Goal: Contribute content: Add original content to the website for others to see

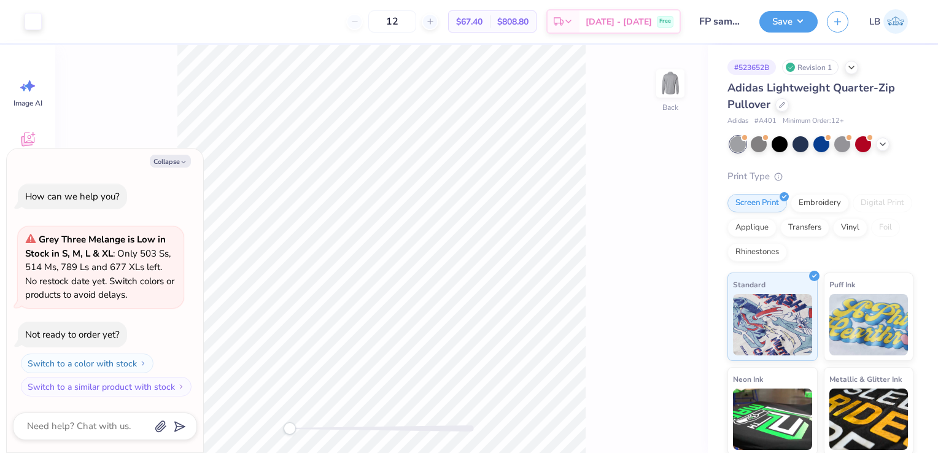
type textarea "x"
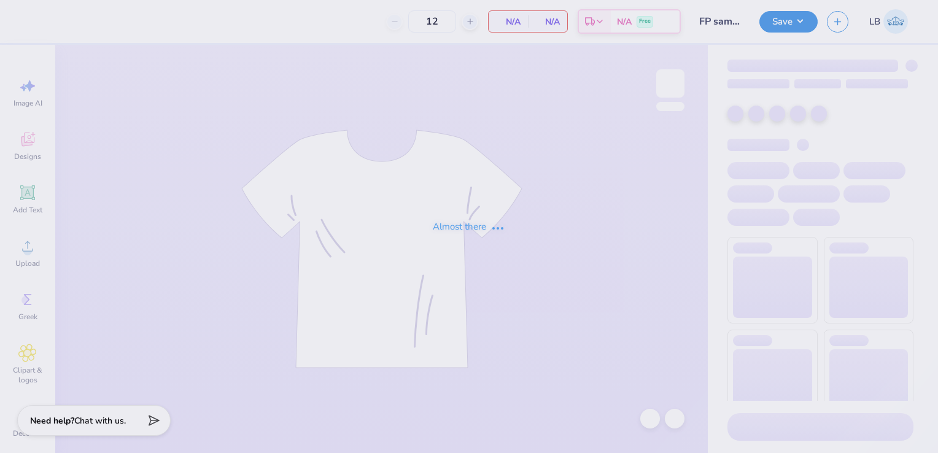
type input "FP sample 2025"
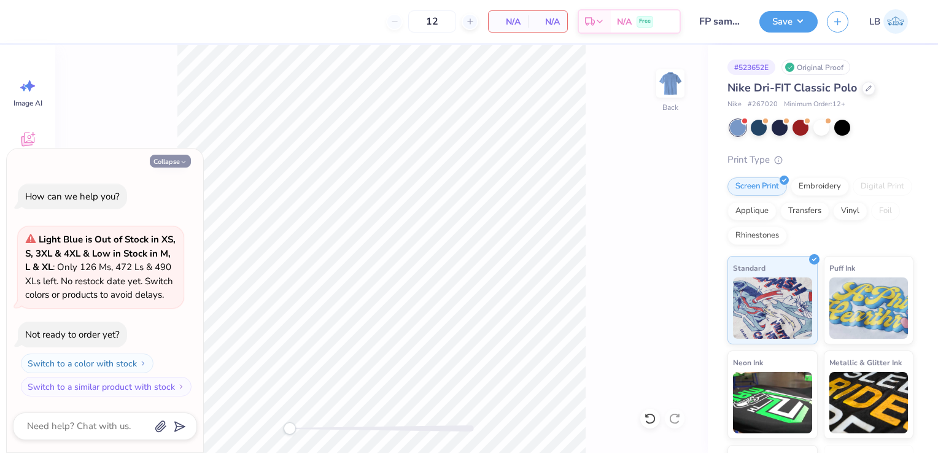
click at [158, 163] on button "Collapse" at bounding box center [170, 161] width 41 height 13
type textarea "x"
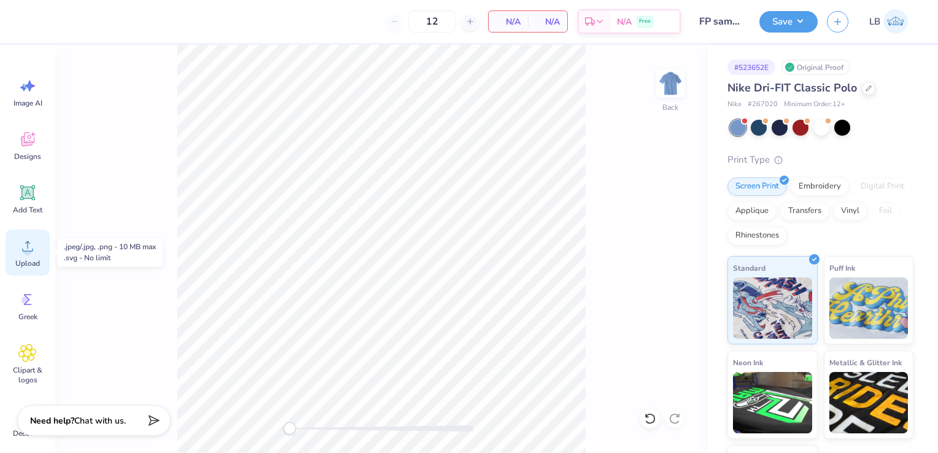
click at [25, 251] on icon at bounding box center [27, 246] width 11 height 10
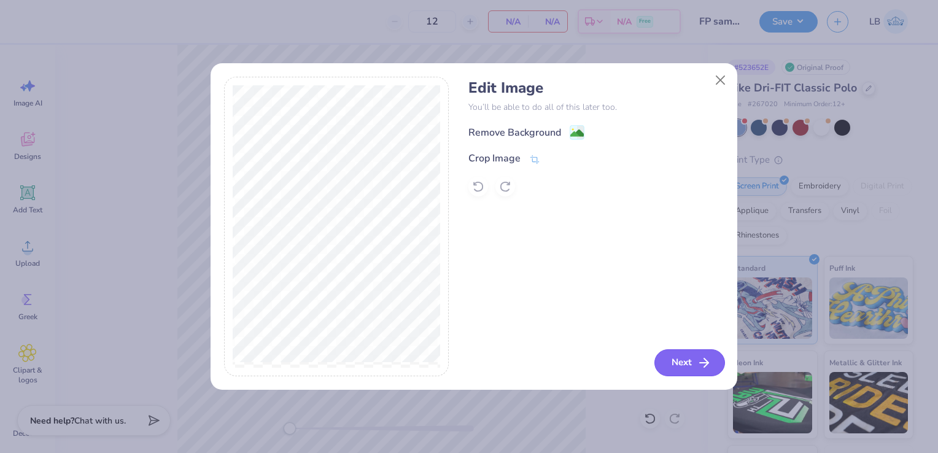
click at [688, 357] on button "Next" at bounding box center [689, 362] width 71 height 27
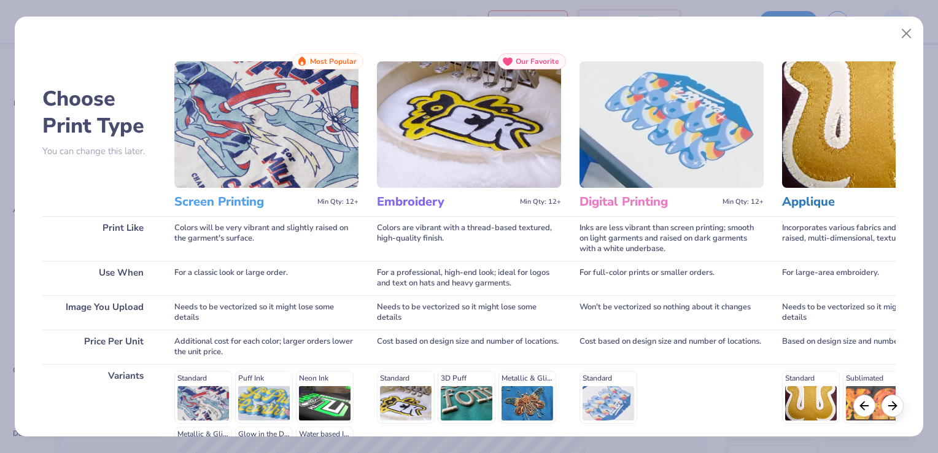
scroll to position [158, 0]
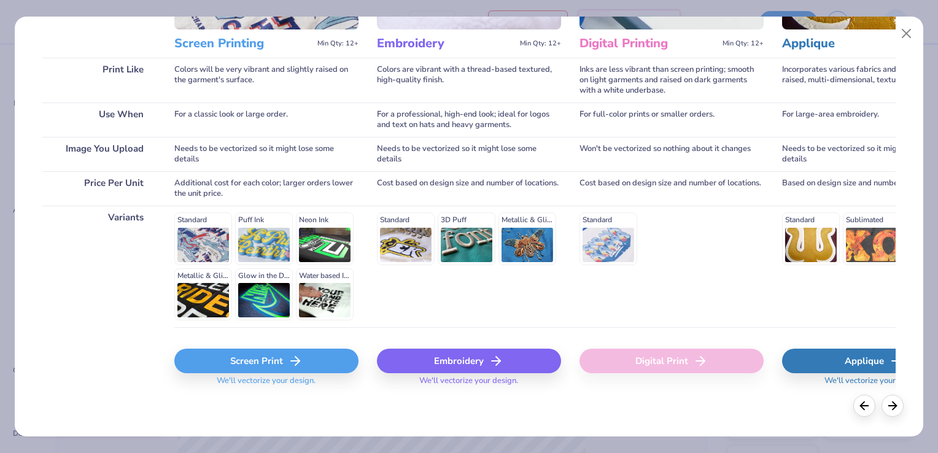
click at [311, 366] on div "Screen Print" at bounding box center [266, 361] width 184 height 25
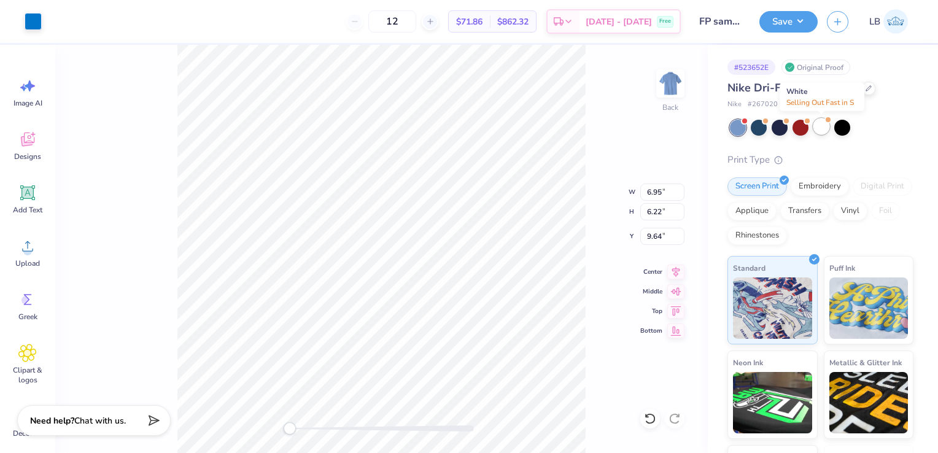
click at [826, 128] on div at bounding box center [821, 126] width 16 height 16
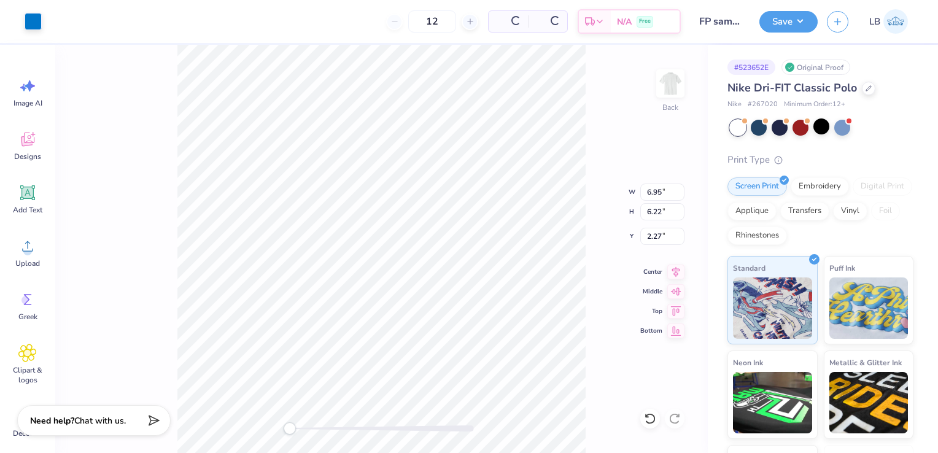
type input "2.27"
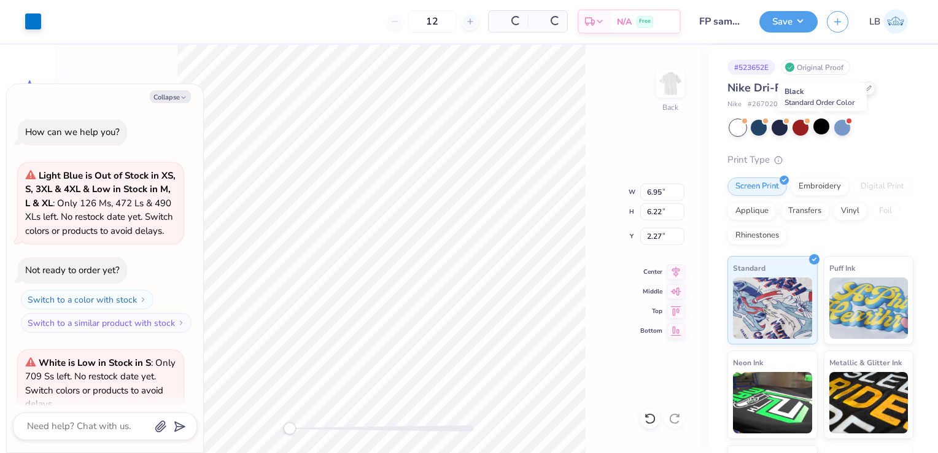
scroll to position [109, 0]
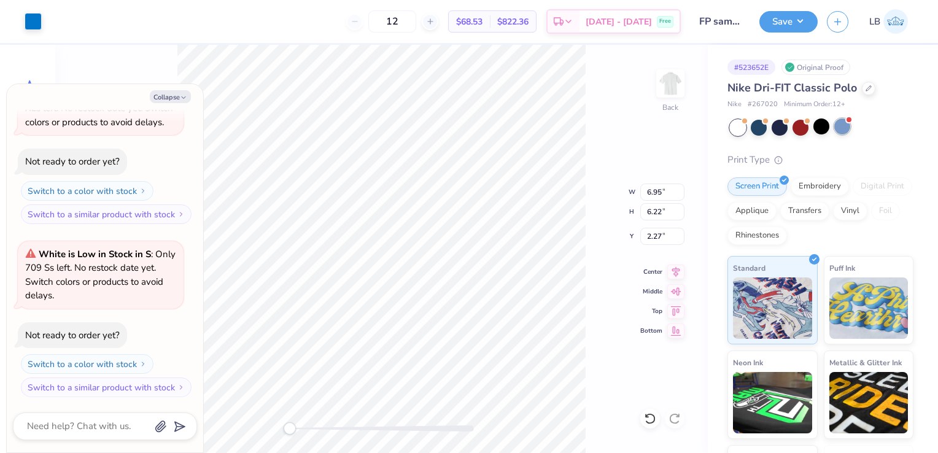
click at [842, 131] on div at bounding box center [842, 126] width 16 height 16
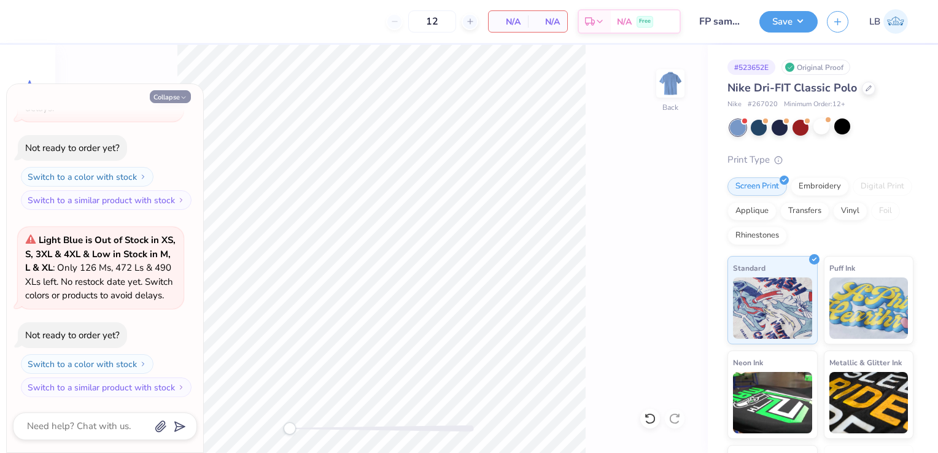
click at [169, 99] on button "Collapse" at bounding box center [170, 96] width 41 height 13
type textarea "x"
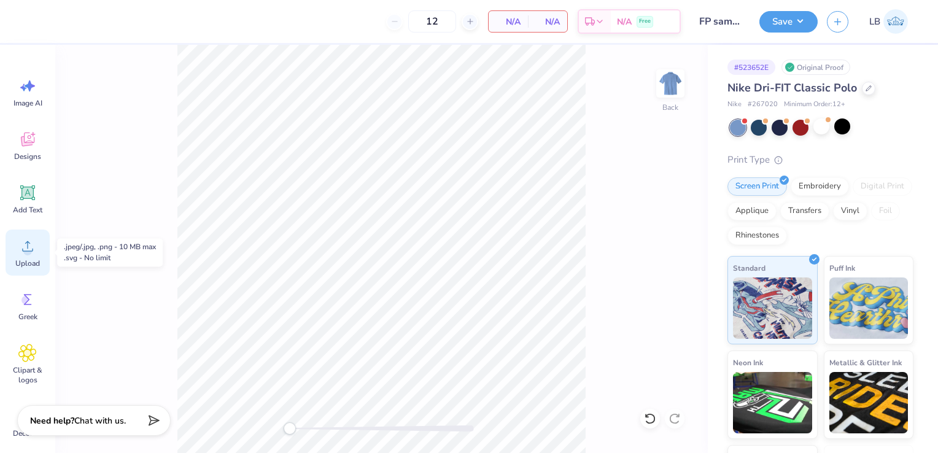
click at [23, 258] on span "Upload" at bounding box center [27, 263] width 25 height 10
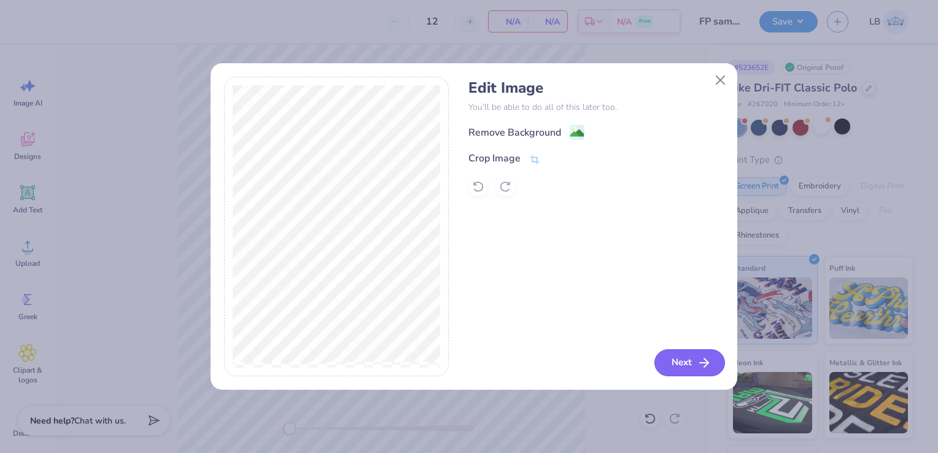
click at [680, 367] on button "Next" at bounding box center [689, 362] width 71 height 27
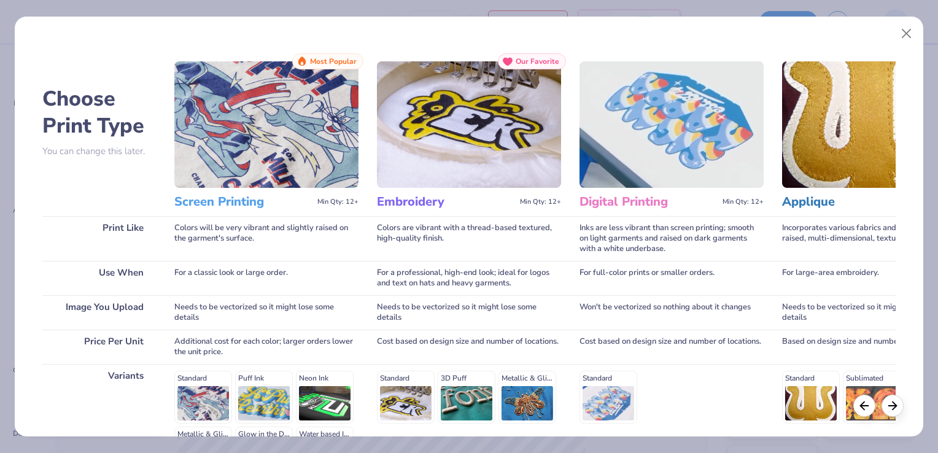
scroll to position [158, 0]
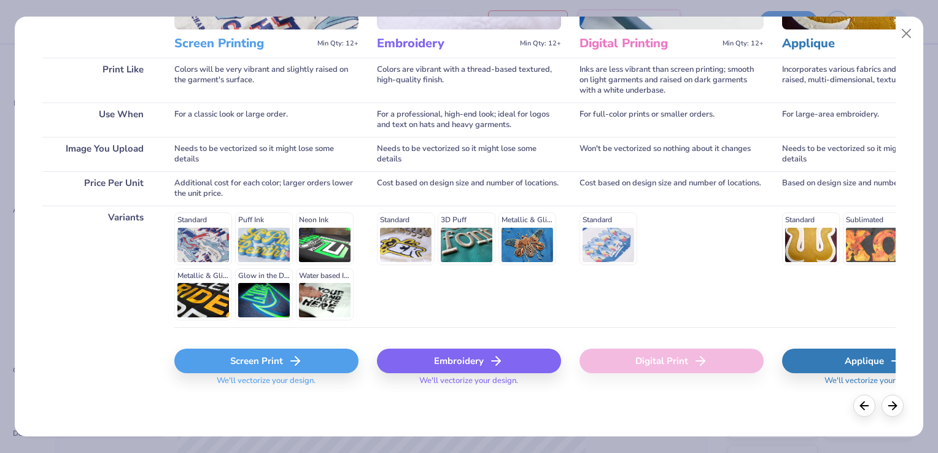
click at [274, 357] on div "Screen Print" at bounding box center [266, 361] width 184 height 25
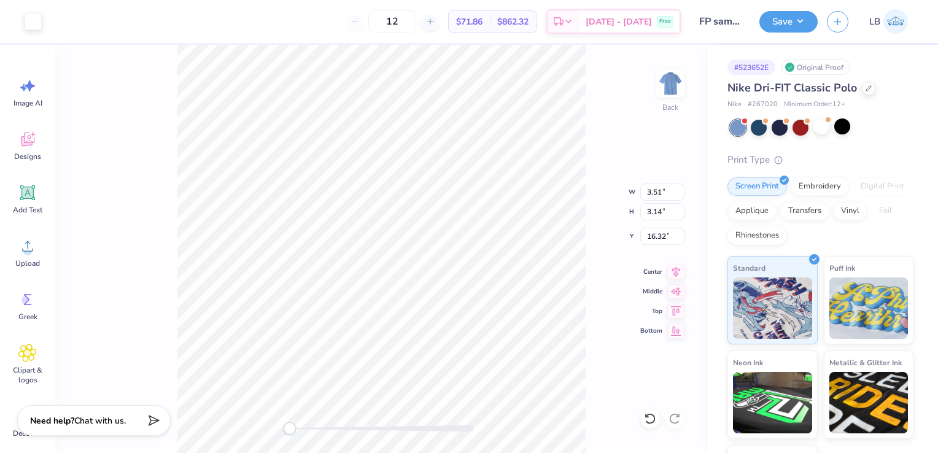
type input "3.51"
type input "3.14"
type input "16.32"
click at [661, 190] on input "3.51" at bounding box center [662, 192] width 44 height 17
click at [651, 191] on input "3.20" at bounding box center [662, 192] width 44 height 17
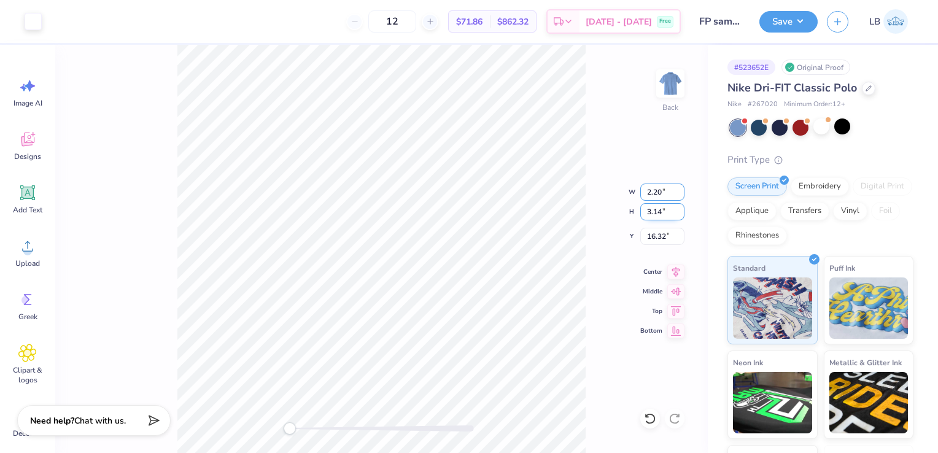
type input "2.20"
type input "1.97"
click at [656, 212] on input "1.97" at bounding box center [662, 211] width 44 height 17
click at [659, 236] on input "2.82" at bounding box center [662, 236] width 44 height 17
click at [651, 236] on input "2.46" at bounding box center [662, 236] width 44 height 17
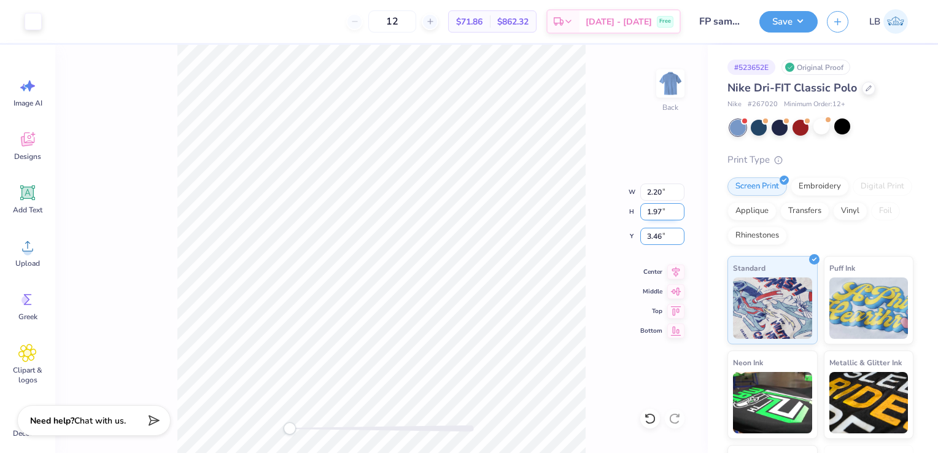
type input "3.46"
click at [654, 217] on input "1.97" at bounding box center [662, 211] width 44 height 17
click at [652, 192] on input "2.20" at bounding box center [662, 192] width 44 height 17
click at [406, 427] on div at bounding box center [382, 428] width 184 height 6
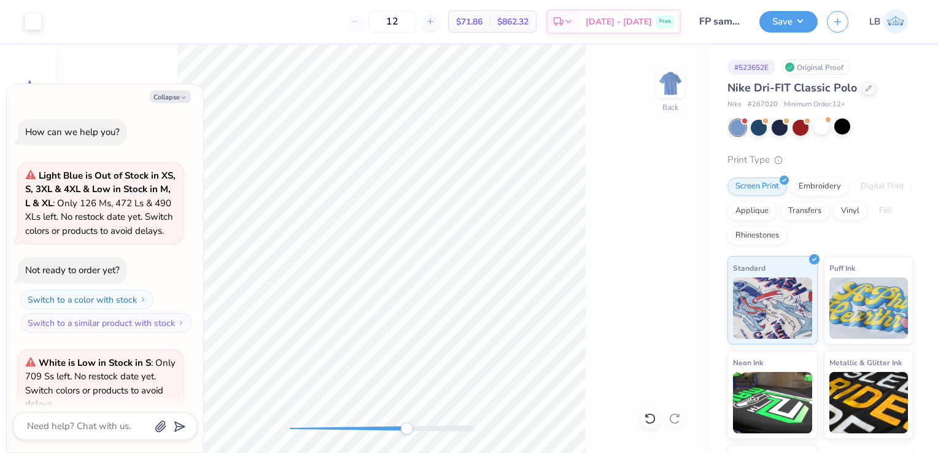
scroll to position [371, 0]
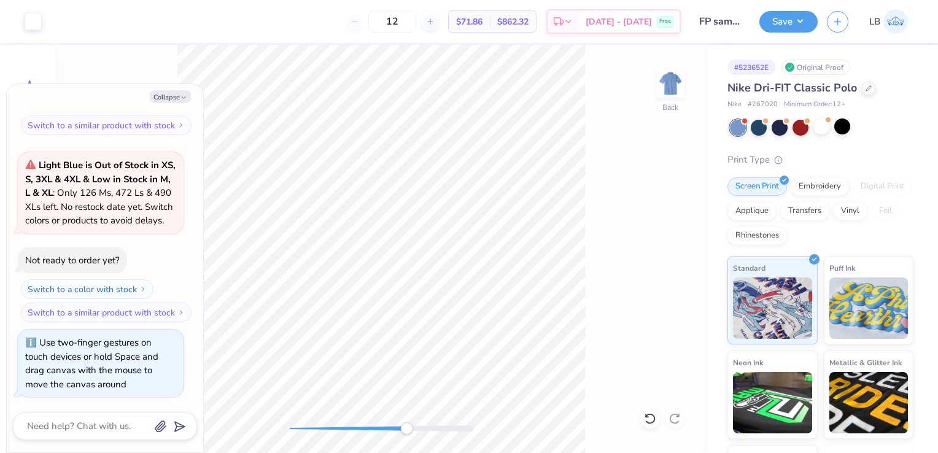
click at [293, 428] on div at bounding box center [382, 428] width 184 height 6
click at [262, 432] on div "Back" at bounding box center [381, 249] width 653 height 408
click at [165, 94] on button "Collapse" at bounding box center [170, 96] width 41 height 13
type textarea "x"
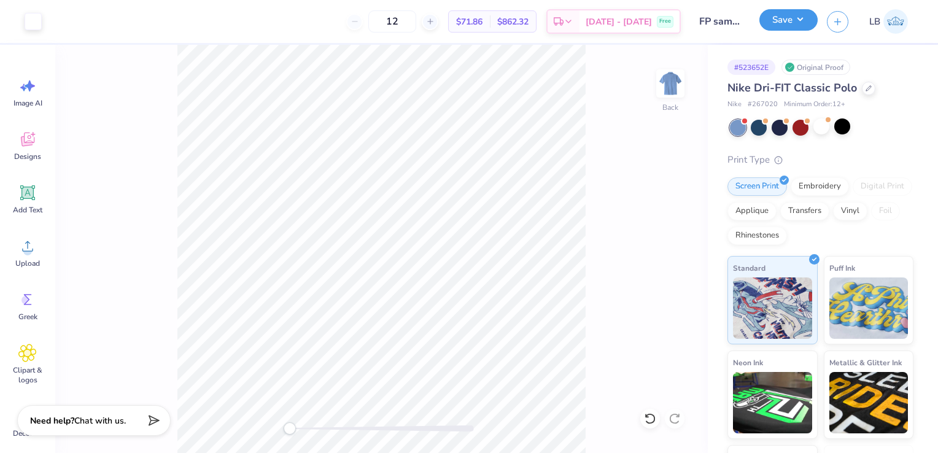
click at [787, 27] on button "Save" at bounding box center [788, 19] width 58 height 21
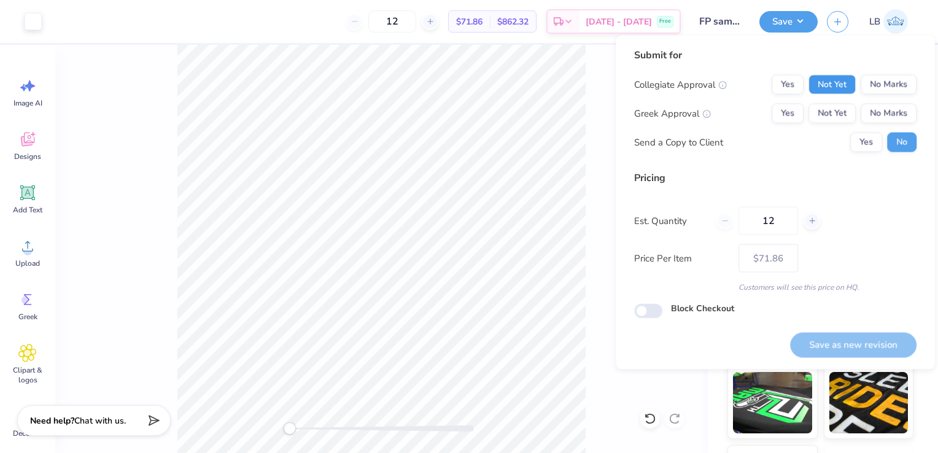
click at [842, 88] on button "Not Yet" at bounding box center [831, 85] width 47 height 20
click at [842, 122] on button "Not Yet" at bounding box center [831, 114] width 47 height 20
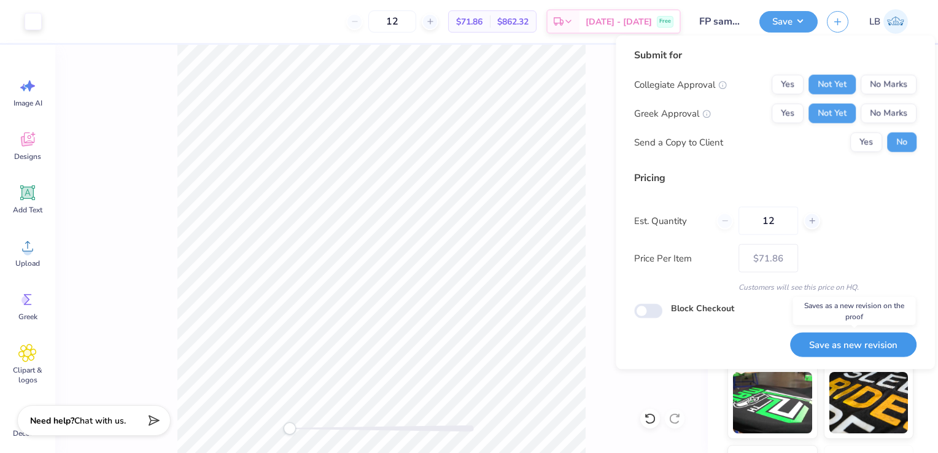
click at [877, 342] on button "Save as new revision" at bounding box center [853, 344] width 126 height 25
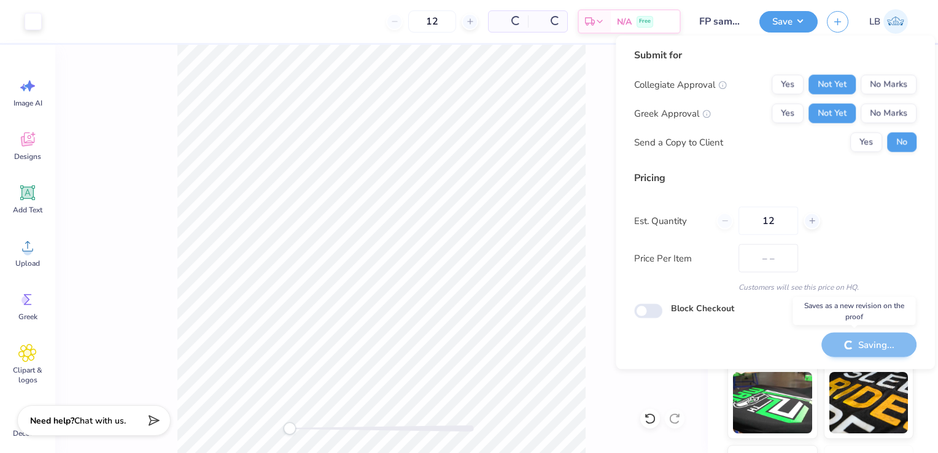
type input "$71.86"
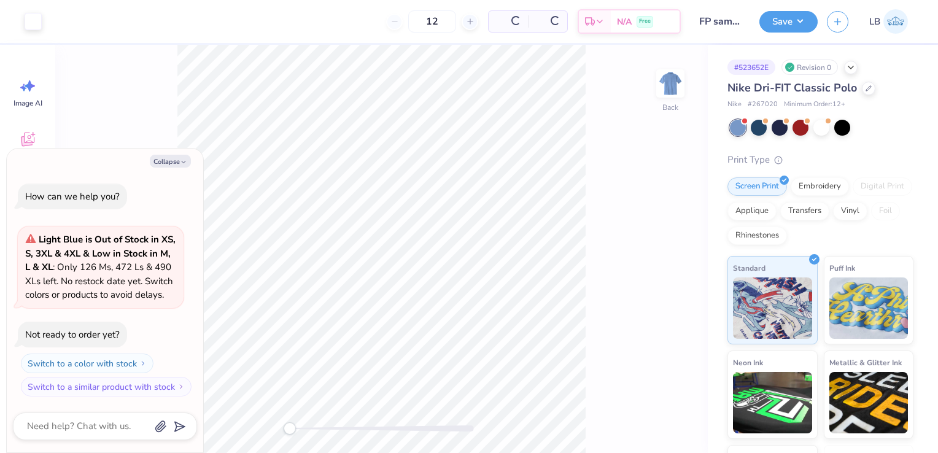
type textarea "x"
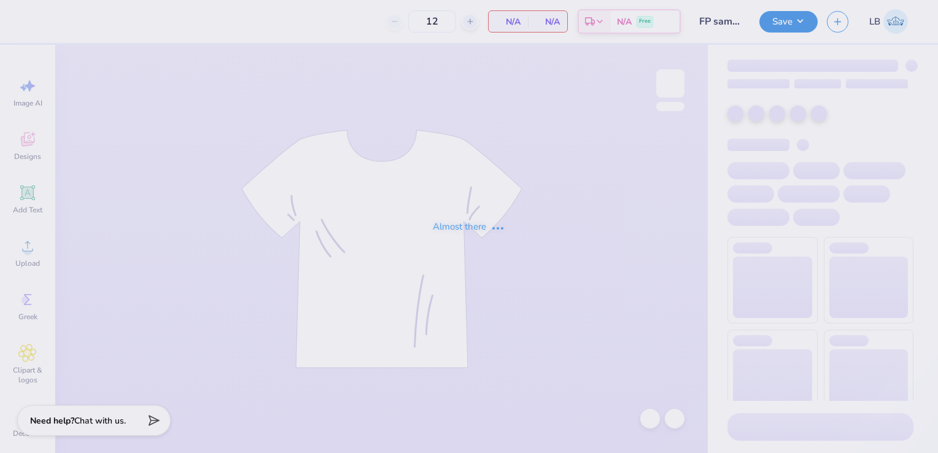
type input "FP sample 2025"
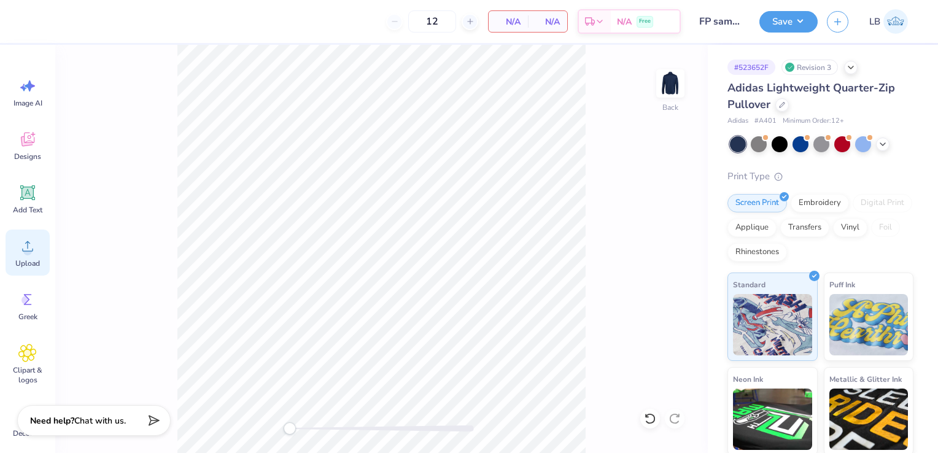
click at [20, 252] on icon at bounding box center [27, 246] width 18 height 18
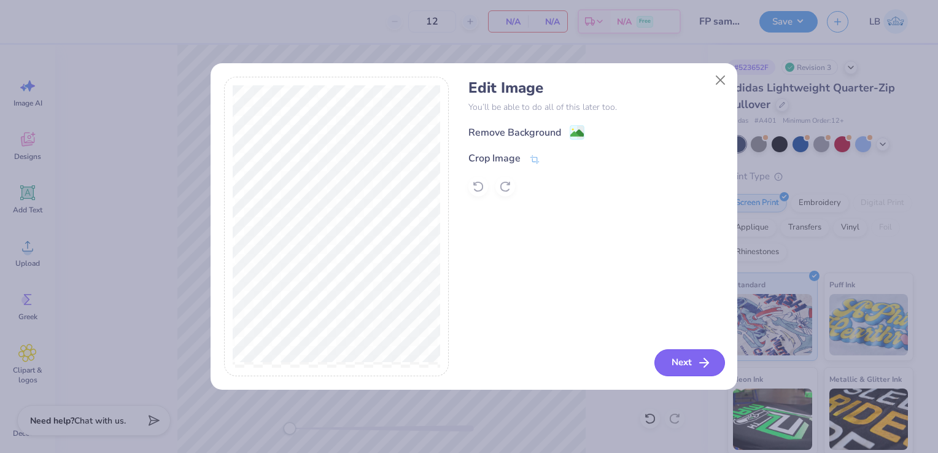
click at [684, 367] on button "Next" at bounding box center [689, 362] width 71 height 27
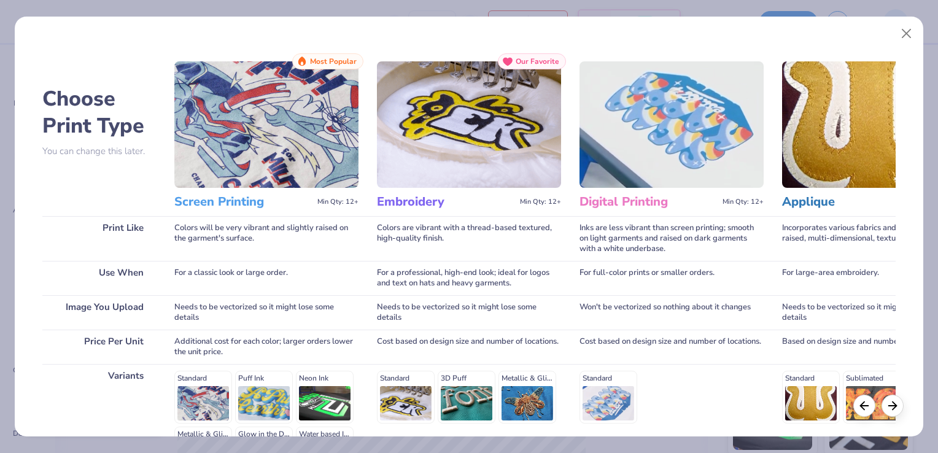
scroll to position [158, 0]
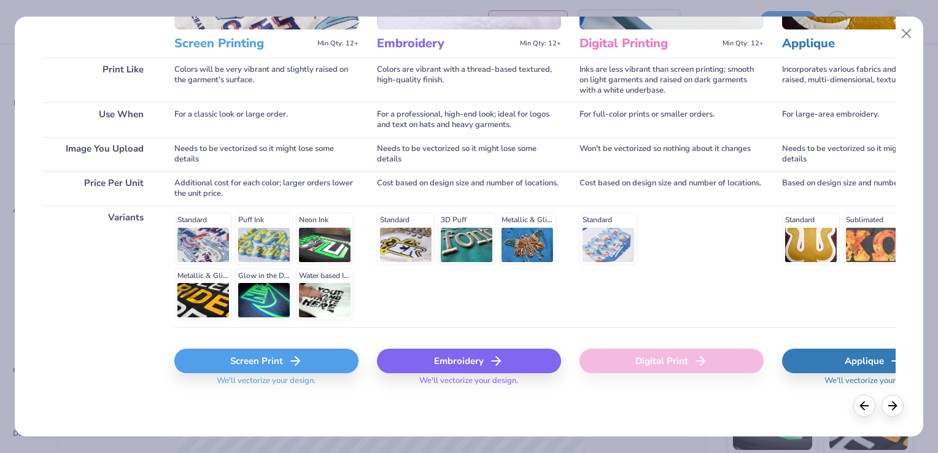
click at [238, 361] on div "Screen Print" at bounding box center [266, 361] width 184 height 25
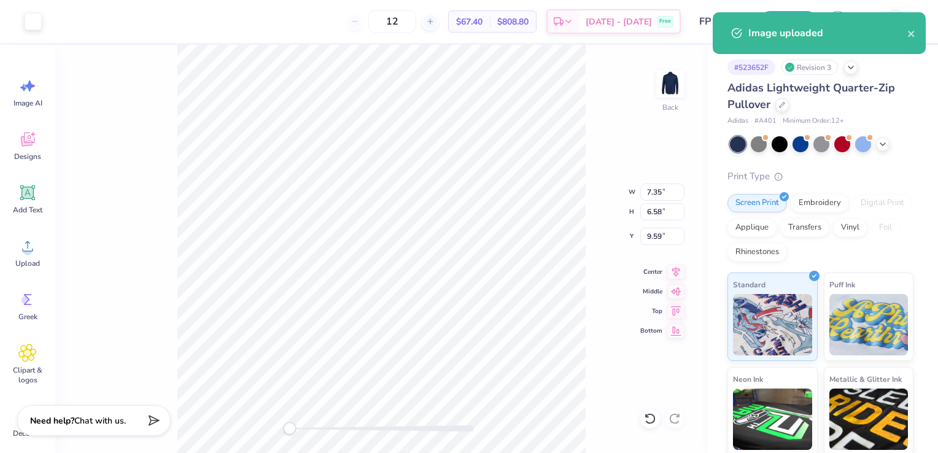
type input "4.61"
type input "4.12"
type input "12.04"
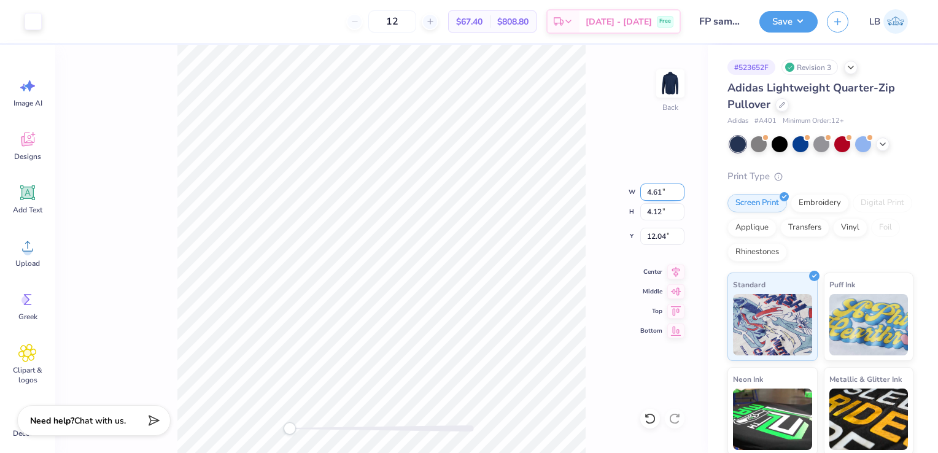
click at [661, 192] on input "4.61" at bounding box center [662, 192] width 44 height 17
click at [651, 192] on input "4.20" at bounding box center [662, 192] width 44 height 17
type input "2.20"
click at [657, 215] on input "4.12" at bounding box center [662, 211] width 44 height 17
type input "1.97"
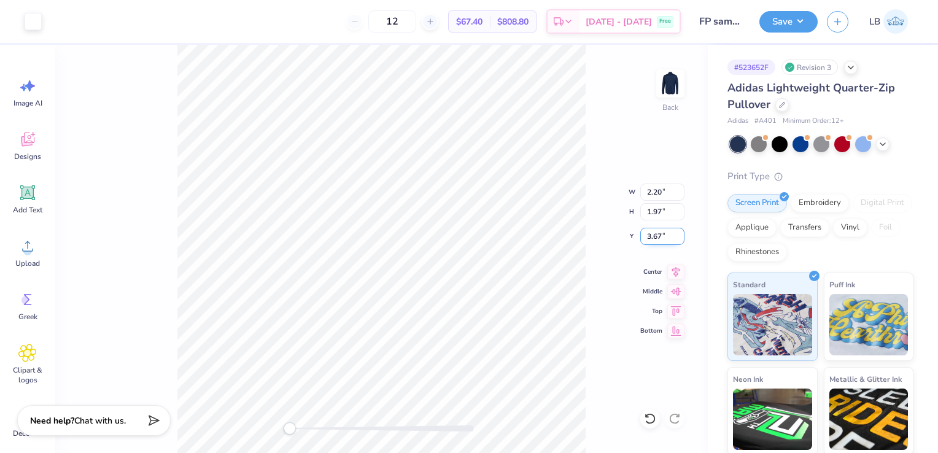
click at [653, 234] on input "3.67" at bounding box center [662, 236] width 44 height 17
click at [661, 236] on input "3.67" at bounding box center [662, 236] width 44 height 17
type input "3.46"
click at [653, 211] on input "1.97" at bounding box center [662, 211] width 44 height 17
click at [616, 129] on div "Back W 2.20 2.20 " H 1.97 1.97 " Y 3.46 3.46 " Center Middle Top Bottom" at bounding box center [381, 249] width 653 height 408
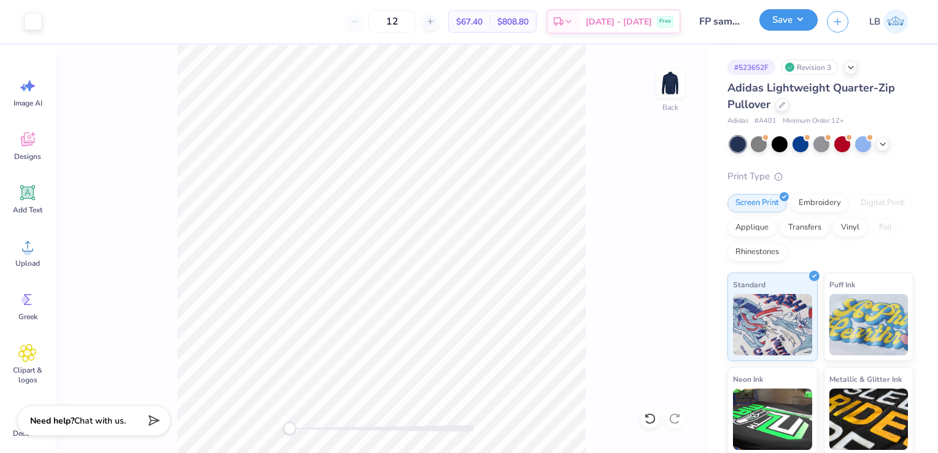
click at [799, 23] on button "Save" at bounding box center [788, 19] width 58 height 21
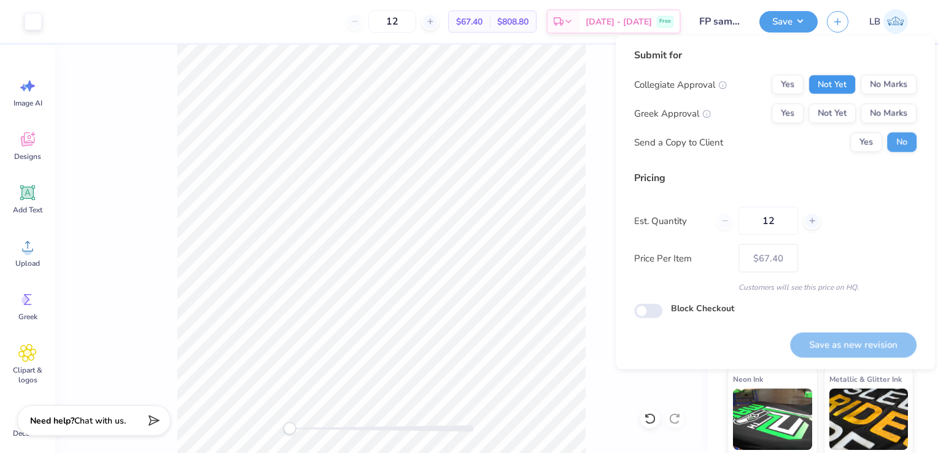
click at [837, 87] on button "Not Yet" at bounding box center [831, 85] width 47 height 20
click at [840, 109] on button "Not Yet" at bounding box center [831, 114] width 47 height 20
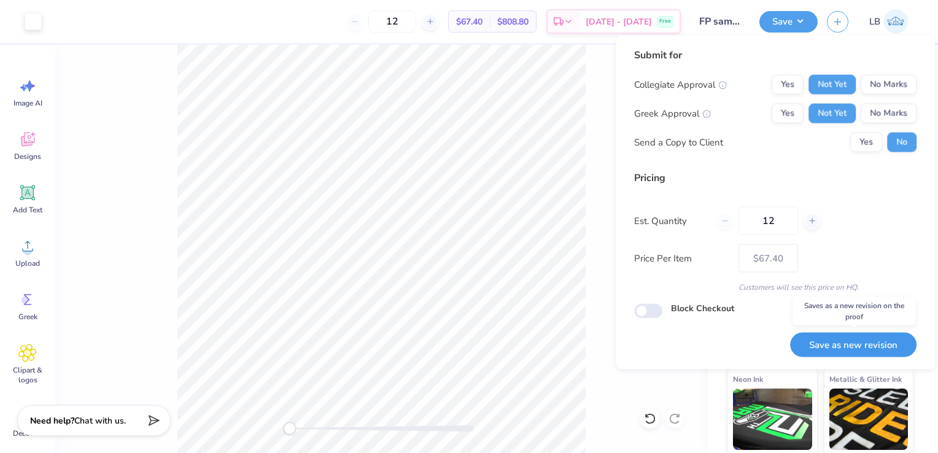
click at [861, 349] on button "Save as new revision" at bounding box center [853, 344] width 126 height 25
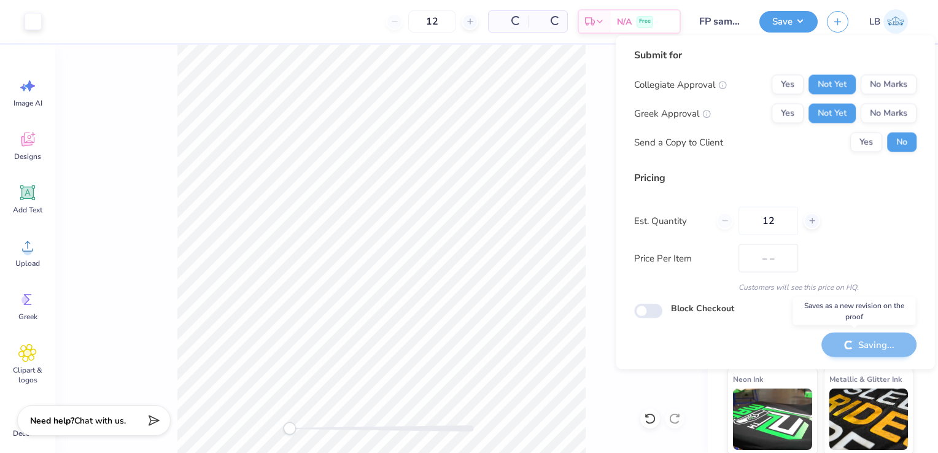
type input "$67.40"
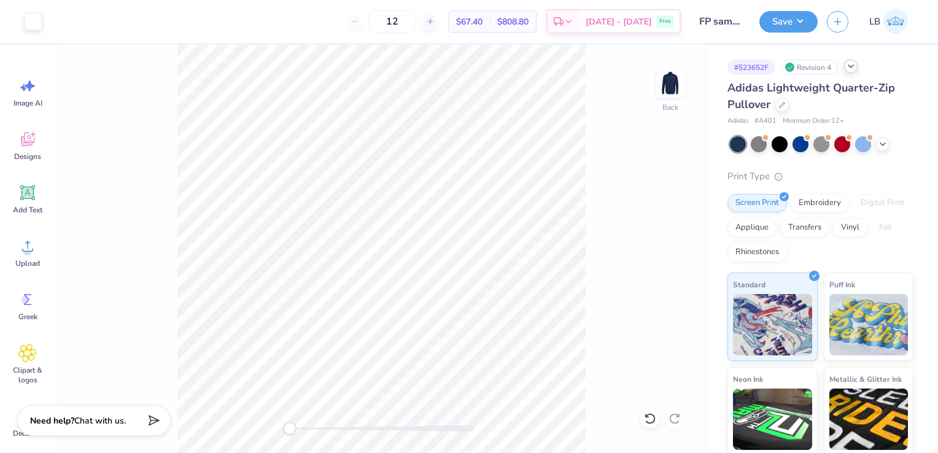
click at [854, 71] on div at bounding box center [851, 67] width 14 height 14
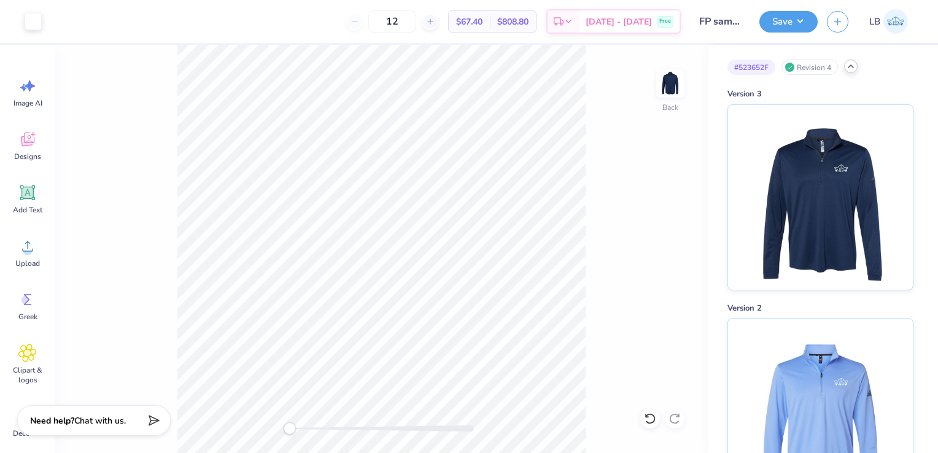
drag, startPoint x: 796, startPoint y: 179, endPoint x: 602, endPoint y: 214, distance: 197.0
click at [602, 214] on div "Back" at bounding box center [381, 249] width 653 height 408
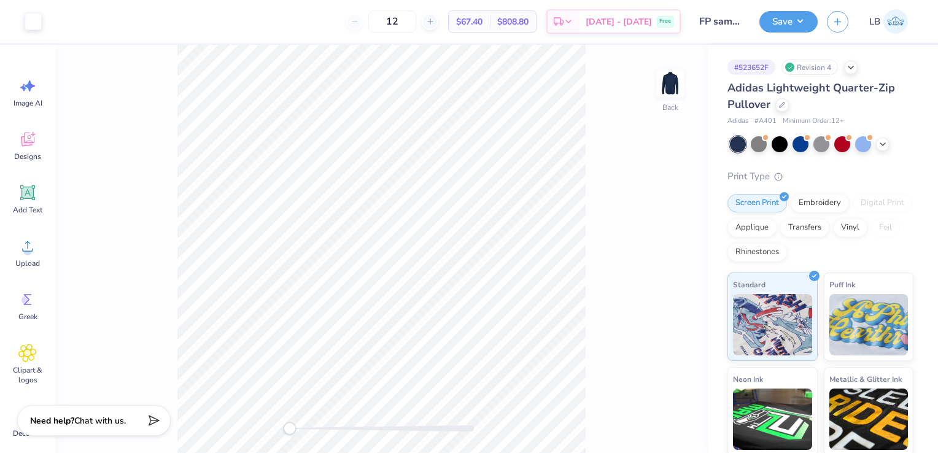
click at [634, 314] on div "Back" at bounding box center [381, 249] width 653 height 408
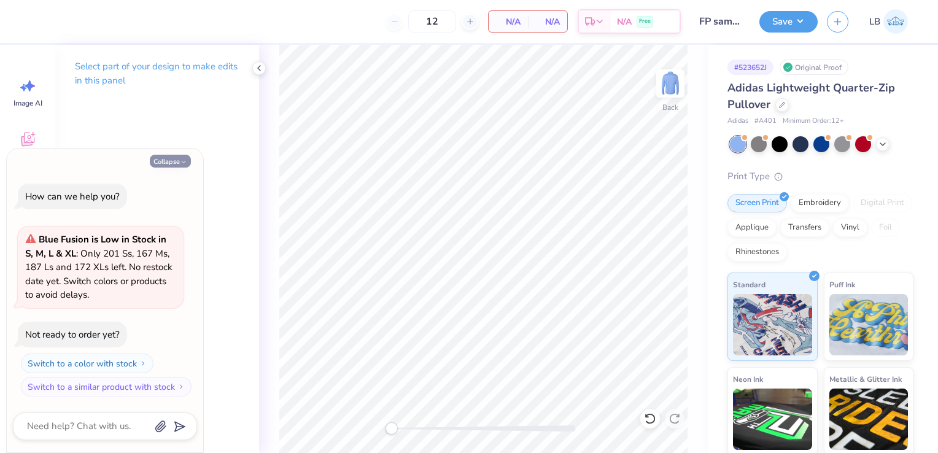
click at [166, 163] on button "Collapse" at bounding box center [170, 161] width 41 height 13
type textarea "x"
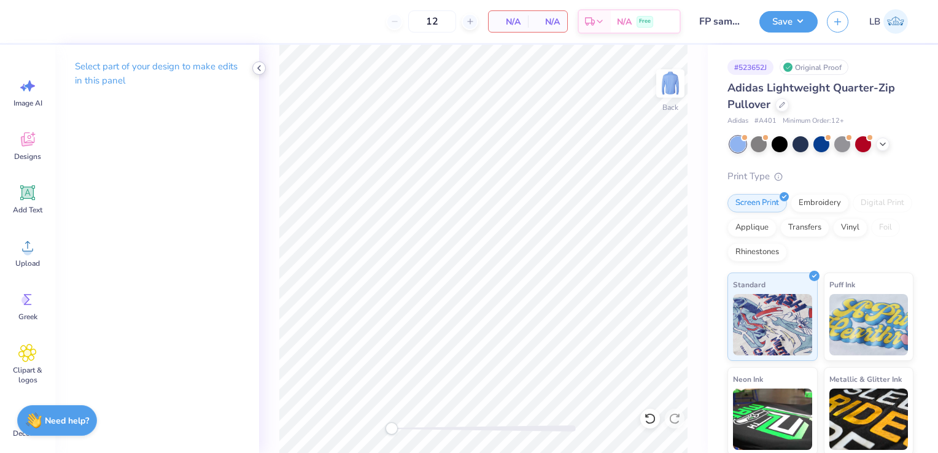
click at [254, 68] on icon at bounding box center [259, 68] width 10 height 10
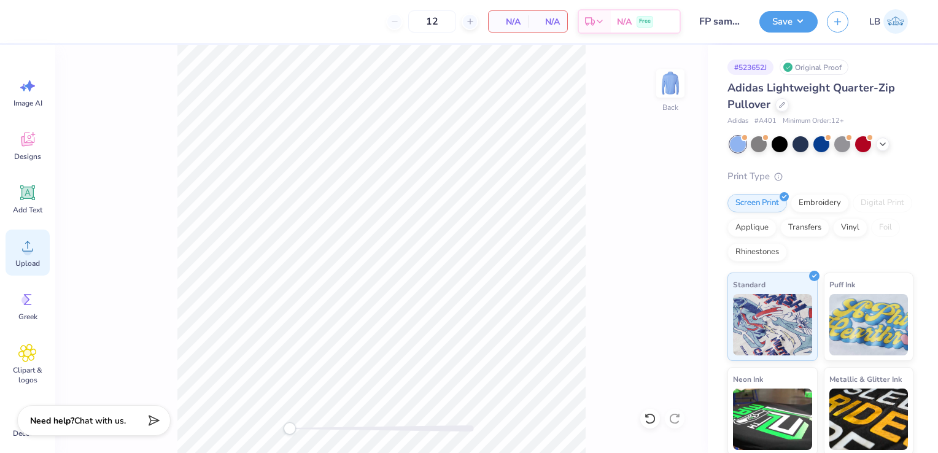
click at [29, 270] on div "Upload" at bounding box center [28, 253] width 44 height 46
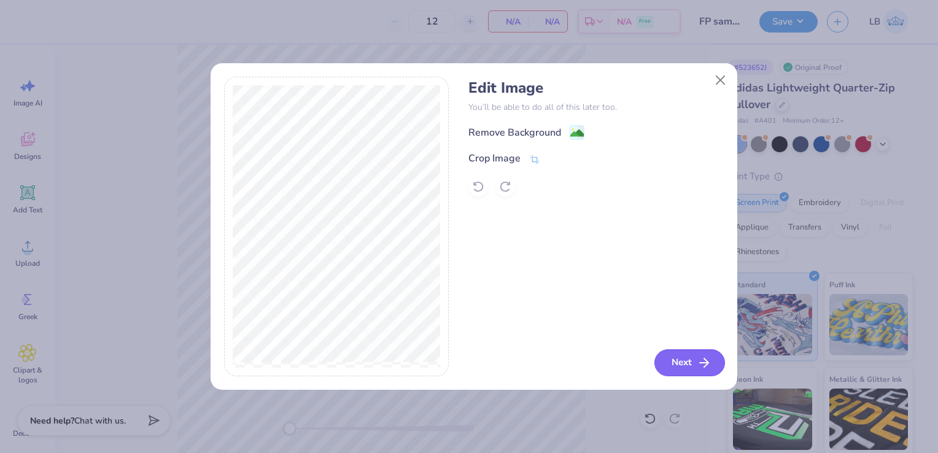
click at [696, 357] on button "Next" at bounding box center [689, 362] width 71 height 27
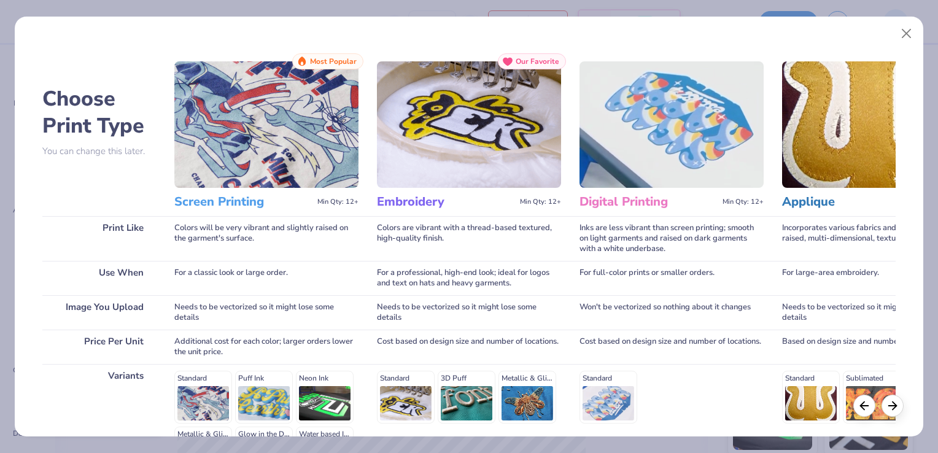
scroll to position [158, 0]
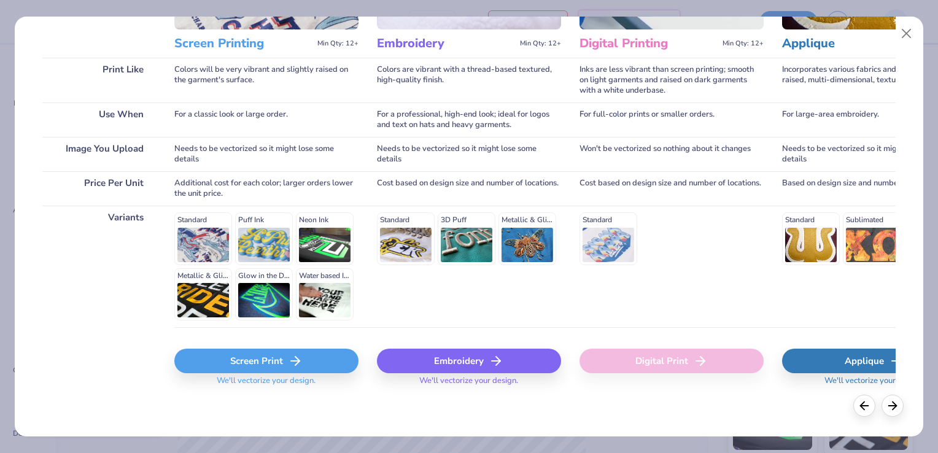
click at [213, 361] on div "Screen Print" at bounding box center [266, 361] width 184 height 25
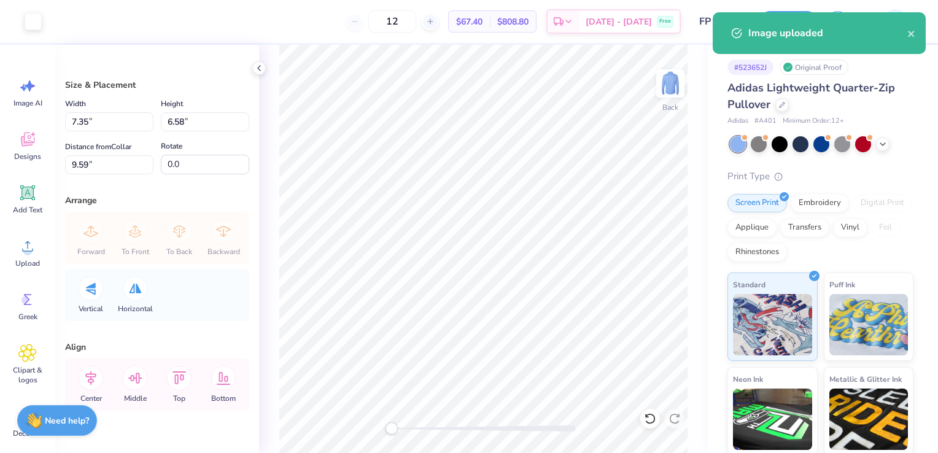
type input "5.01"
type input "4.49"
type input "11.68"
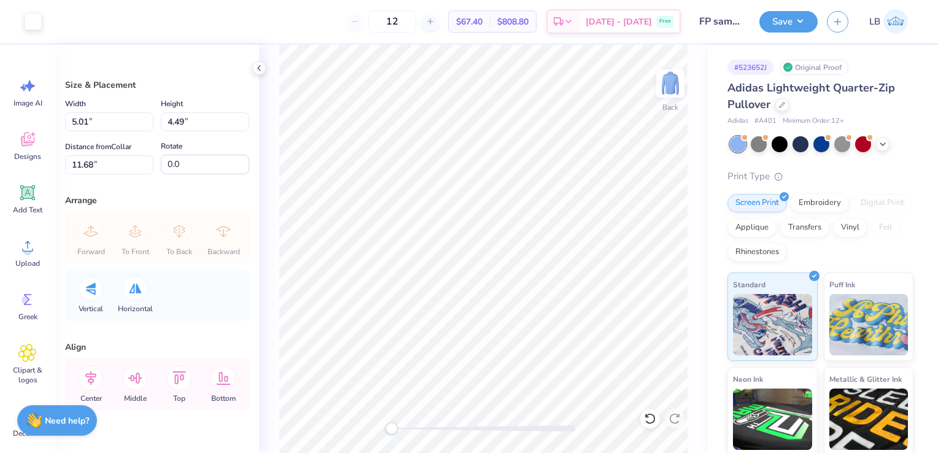
type input "2.16"
type input "1.93"
type input "14.23"
click at [260, 67] on icon at bounding box center [259, 68] width 10 height 10
click at [88, 120] on input "2.16" at bounding box center [109, 121] width 88 height 19
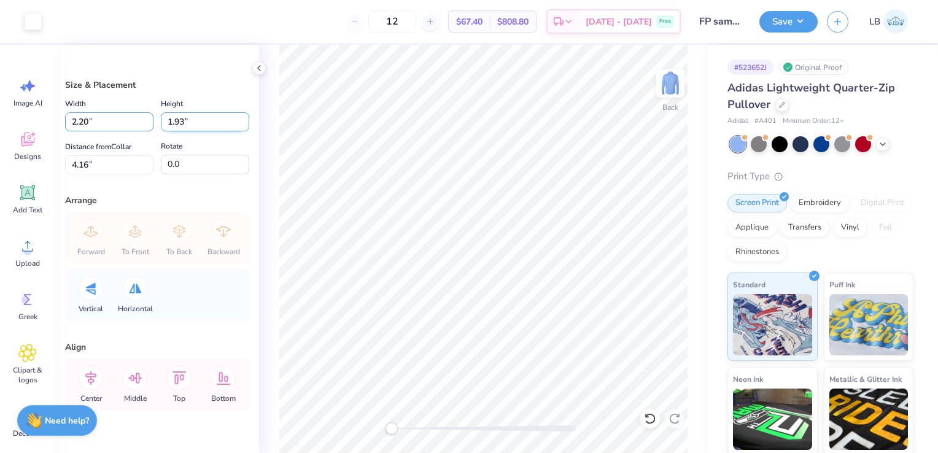
type input "2.20"
type input "1.97"
click at [177, 122] on input "1.97" at bounding box center [205, 121] width 88 height 19
click at [90, 166] on input "4.14" at bounding box center [109, 164] width 88 height 19
click at [76, 166] on input "4.46" at bounding box center [109, 164] width 88 height 19
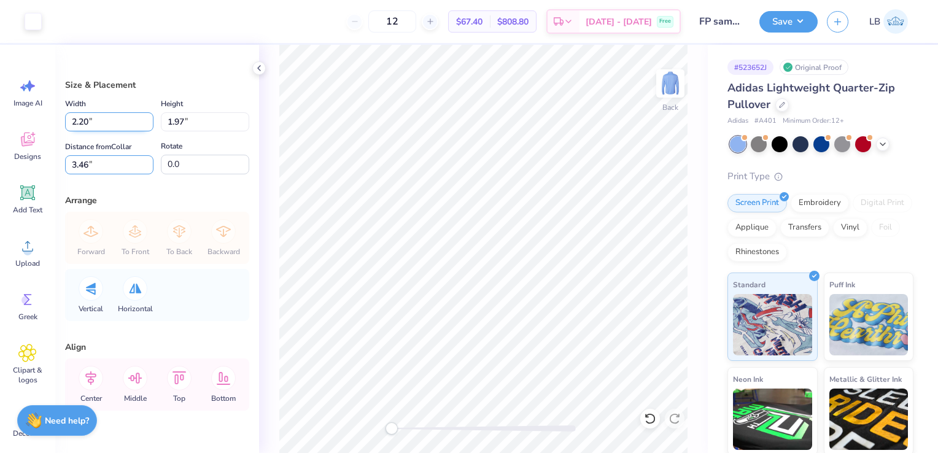
type input "3.46"
click at [108, 123] on input "2.20" at bounding box center [109, 121] width 88 height 19
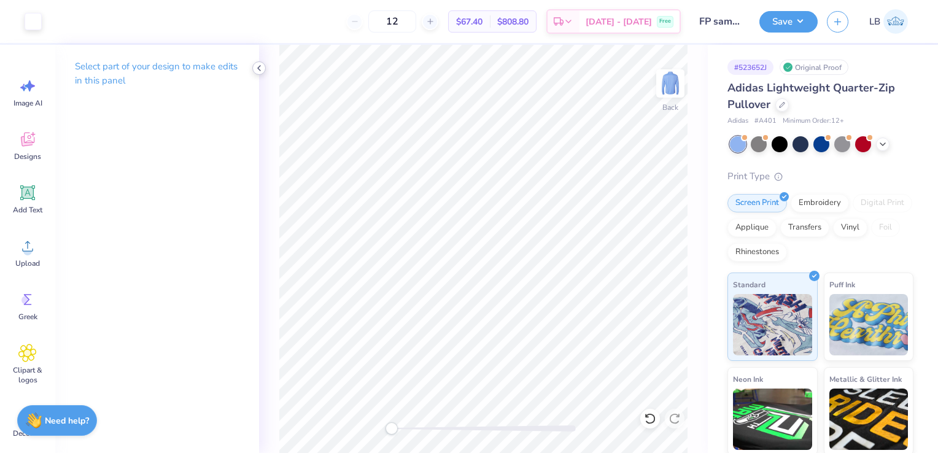
click at [259, 67] on polyline at bounding box center [259, 68] width 2 height 5
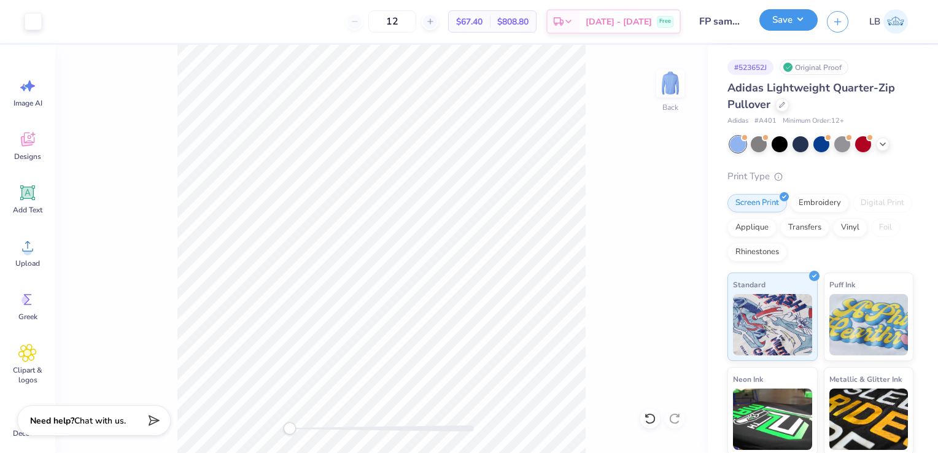
click at [797, 26] on button "Save" at bounding box center [788, 19] width 58 height 21
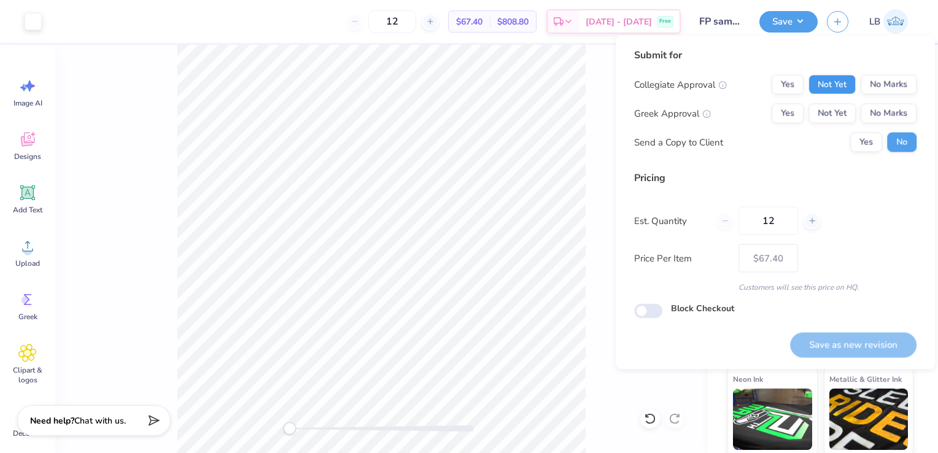
click at [834, 85] on button "Not Yet" at bounding box center [831, 85] width 47 height 20
click at [835, 107] on button "Not Yet" at bounding box center [831, 114] width 47 height 20
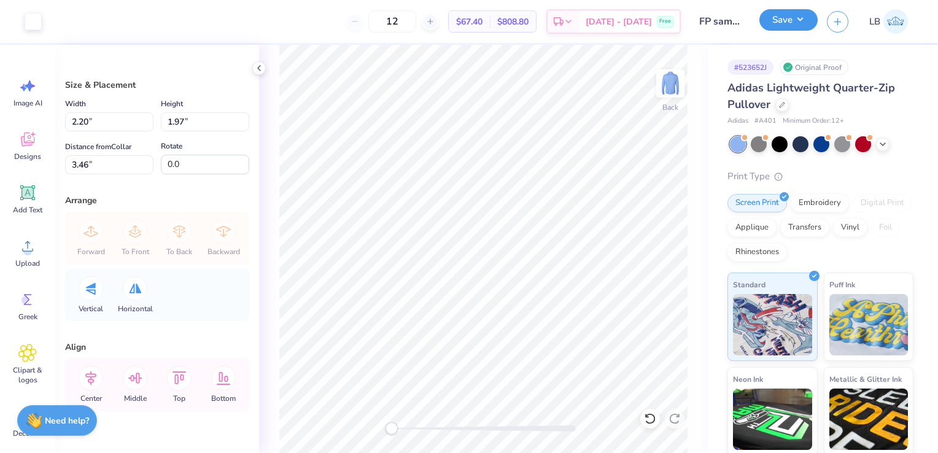
click at [799, 25] on button "Save" at bounding box center [788, 19] width 58 height 21
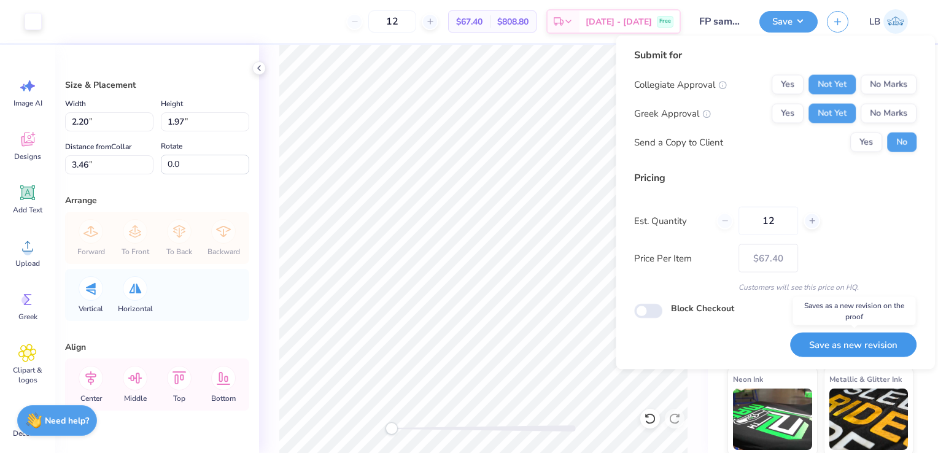
click at [867, 343] on button "Save as new revision" at bounding box center [853, 344] width 126 height 25
type input "$67.40"
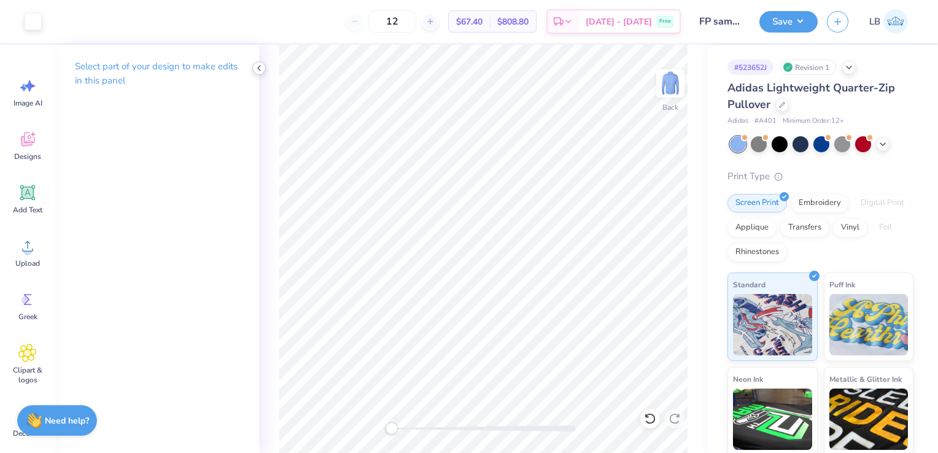
click at [263, 72] on icon at bounding box center [259, 68] width 10 height 10
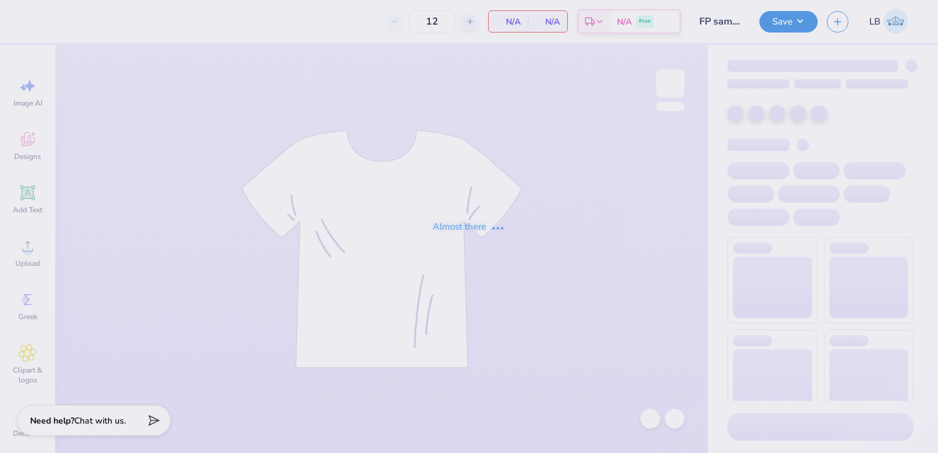
type input "FP sample 2025"
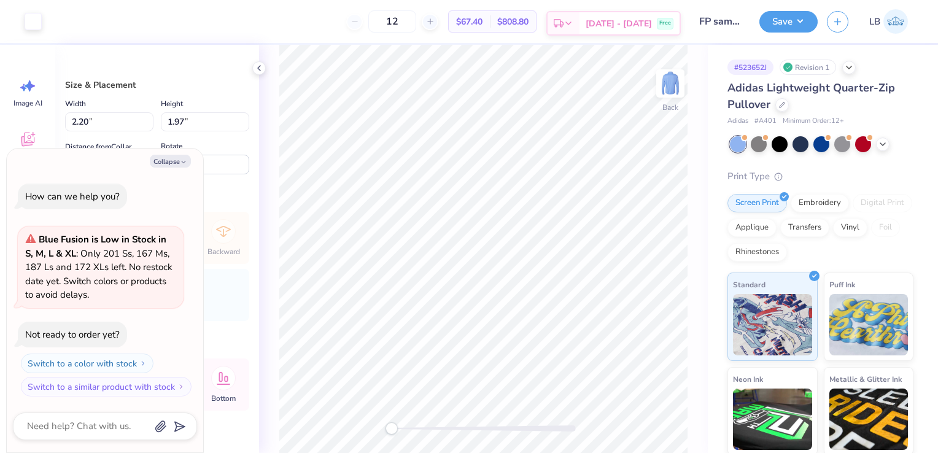
type textarea "x"
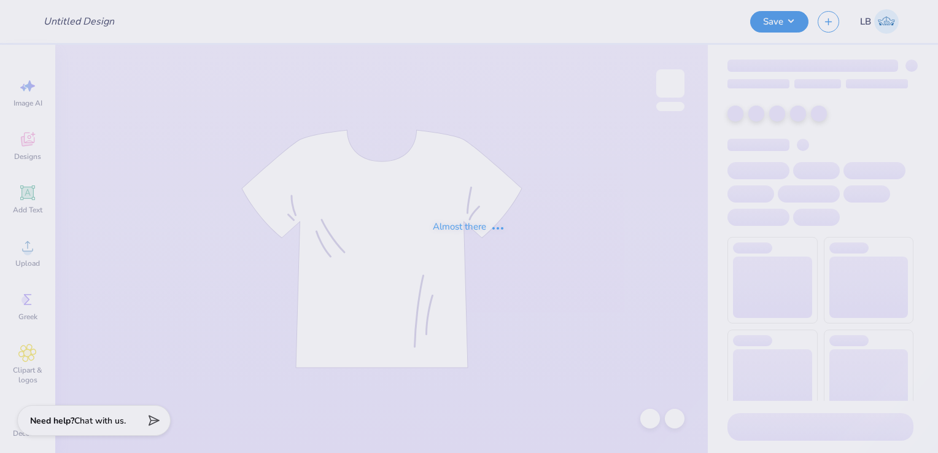
type input "FP sample 2025"
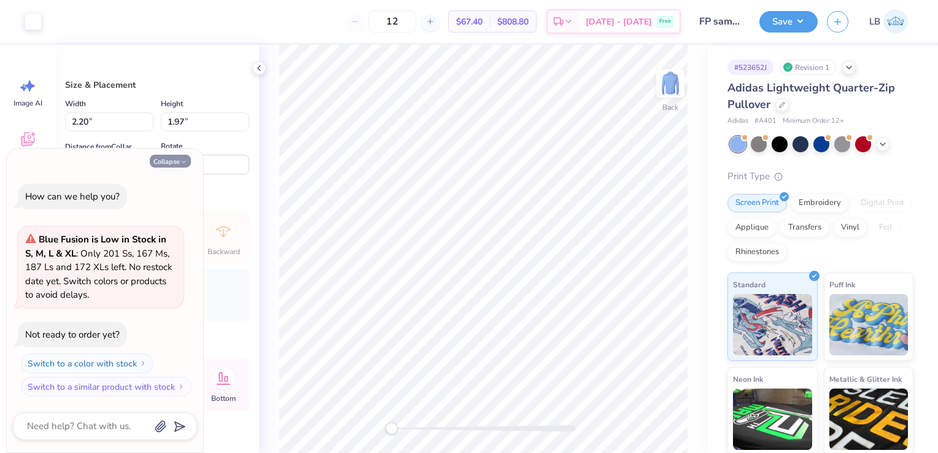
click at [161, 165] on button "Collapse" at bounding box center [170, 161] width 41 height 13
type textarea "x"
